Goal: Task Accomplishment & Management: Complete application form

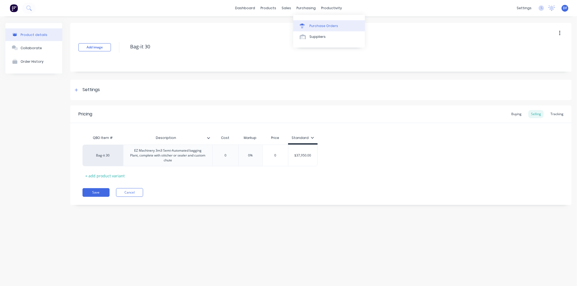
click at [314, 25] on div "Purchase Orders" at bounding box center [323, 26] width 29 height 5
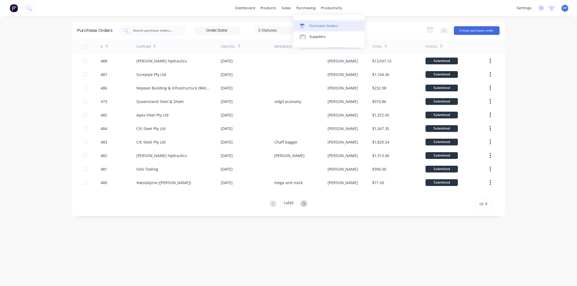
click at [317, 24] on div "Purchase Orders" at bounding box center [323, 26] width 29 height 5
click at [481, 33] on button "Create purchase order" at bounding box center [477, 30] width 46 height 9
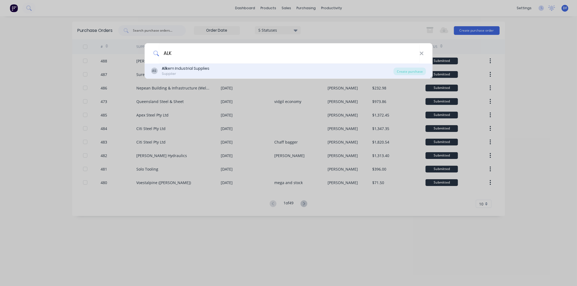
type input "ALK"
click at [195, 71] on div "Alk em Industrial Supplies" at bounding box center [186, 69] width 48 height 6
